Goal: Obtain resource: Download file/media

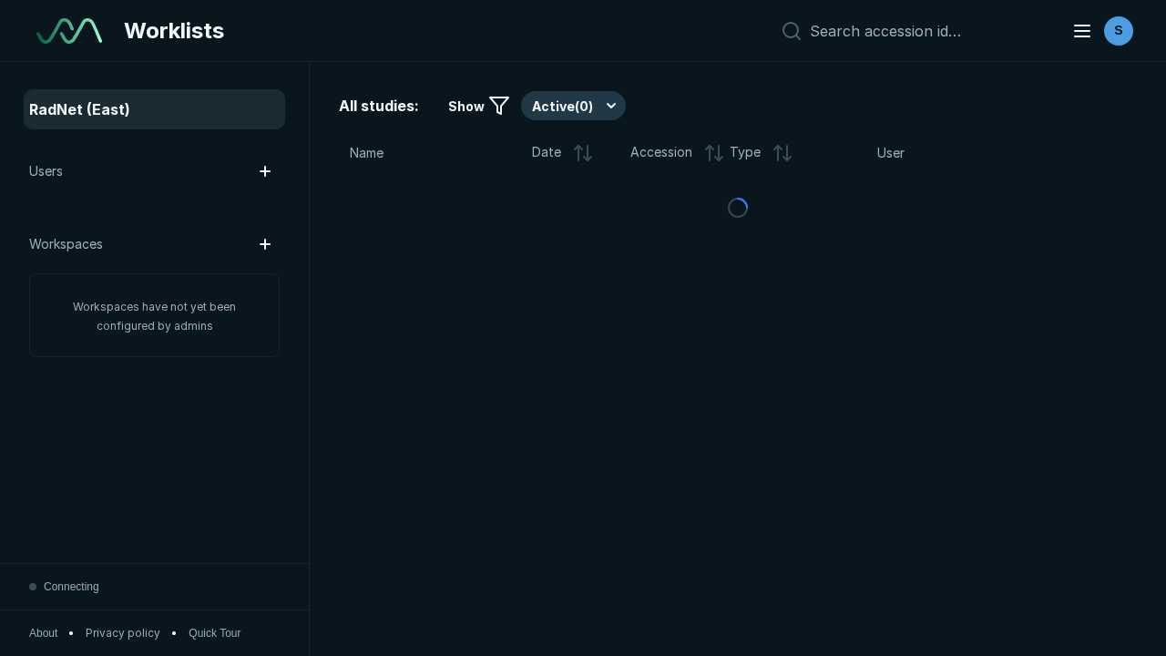
scroll to position [4977, 7591]
